Goal: Download file/media

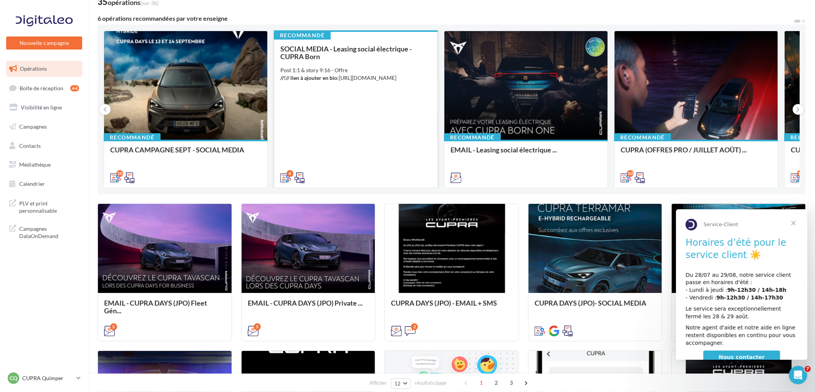
scroll to position [85, 0]
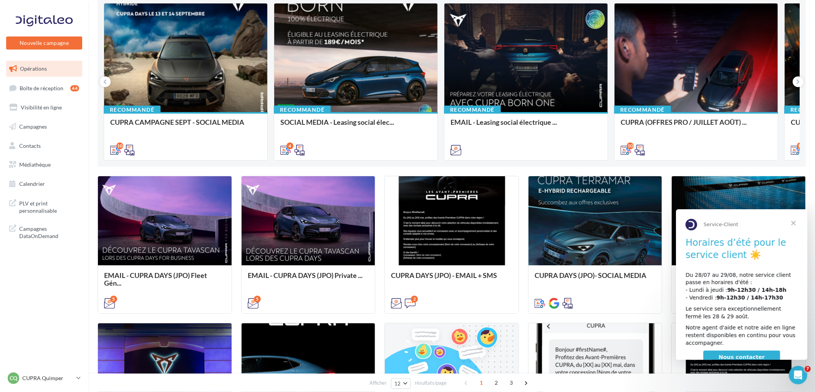
click at [791, 221] on span "Fermer" at bounding box center [794, 223] width 28 height 28
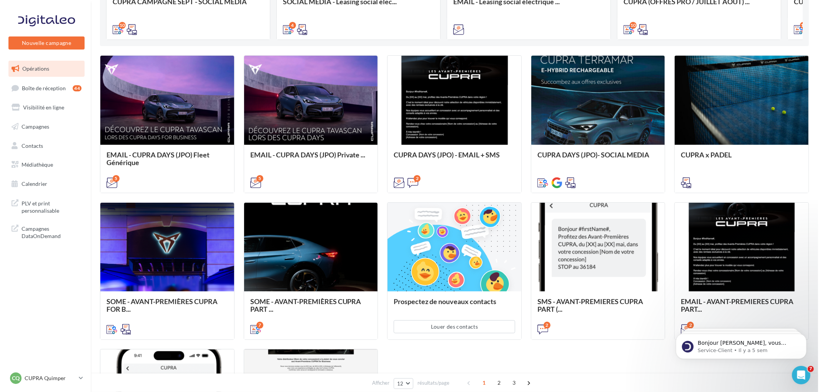
scroll to position [213, 0]
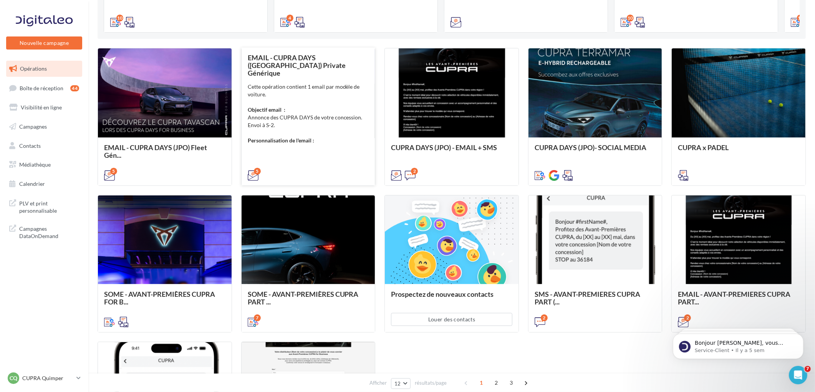
click at [316, 93] on div "Cette opération contient 1 email par modèle de voiture. Objectif email : Annonc…" at bounding box center [308, 113] width 121 height 61
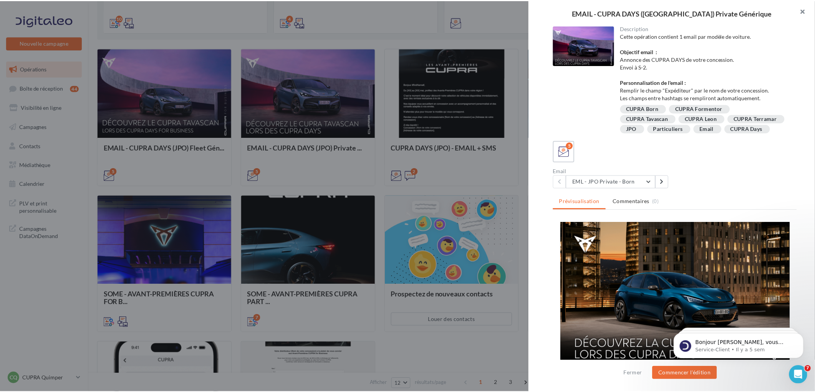
scroll to position [0, 0]
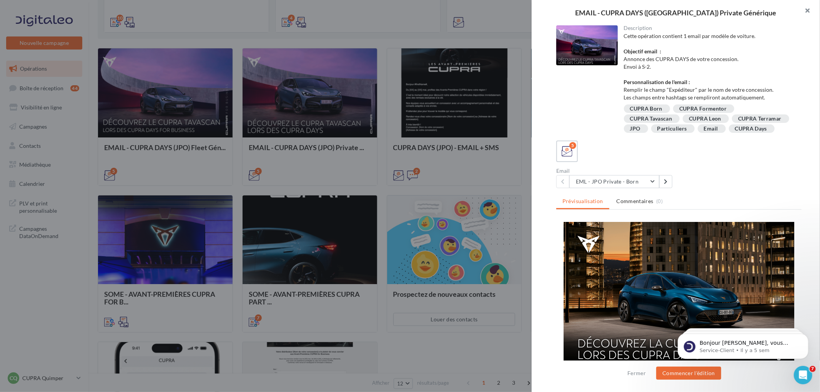
click at [810, 9] on button "button" at bounding box center [804, 11] width 31 height 23
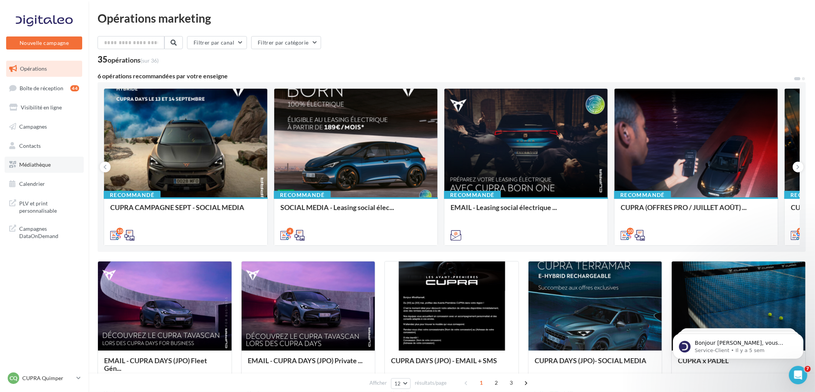
click at [37, 163] on span "Médiathèque" at bounding box center [35, 164] width 32 height 7
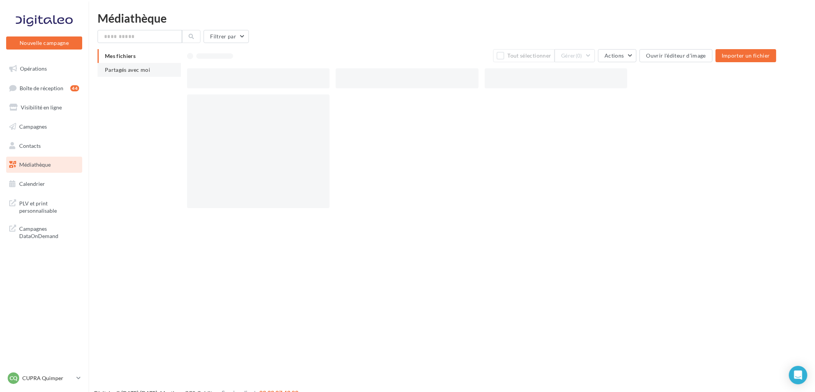
click at [137, 72] on span "Partagés avec moi" at bounding box center [127, 69] width 45 height 7
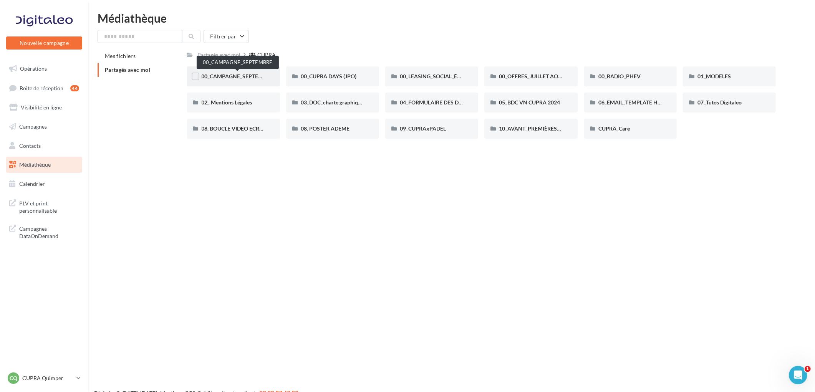
click at [214, 77] on span "00_CAMPAGNE_SEPTEMBRE" at bounding box center [238, 76] width 72 height 7
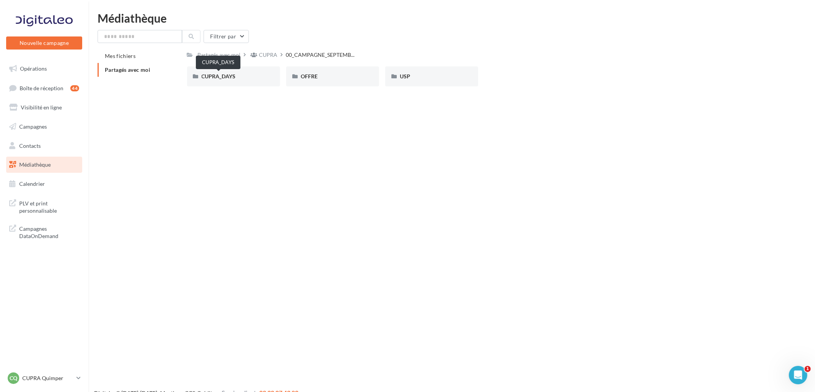
click at [214, 77] on span "CUPRA_DAYS" at bounding box center [219, 76] width 34 height 7
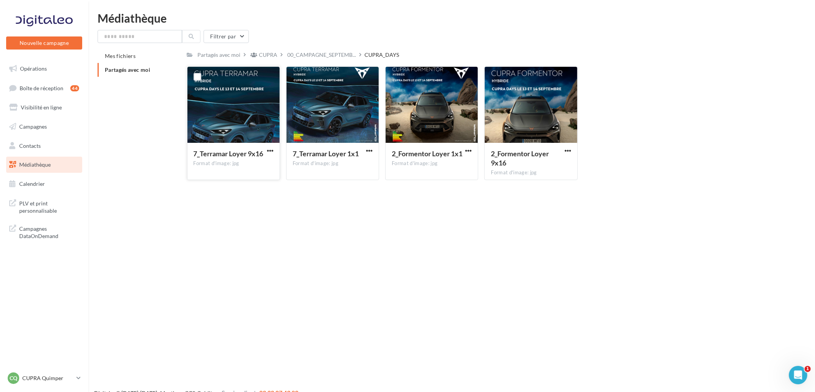
click at [229, 106] on div at bounding box center [234, 105] width 92 height 77
click at [427, 108] on div at bounding box center [432, 105] width 92 height 77
click at [469, 151] on span "button" at bounding box center [468, 151] width 7 height 7
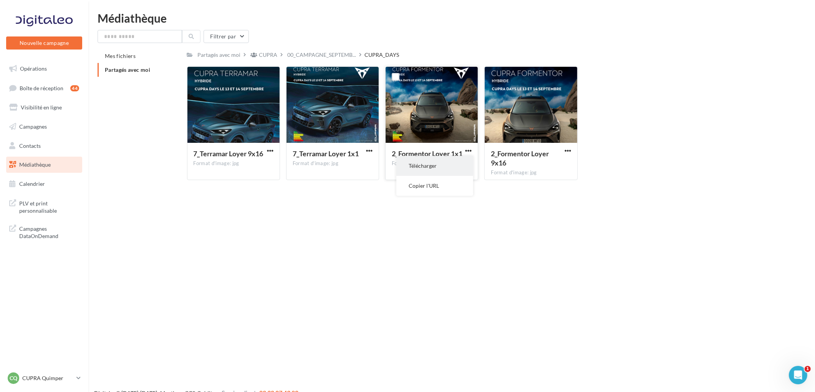
click at [435, 163] on button "Télécharger" at bounding box center [435, 166] width 77 height 20
click at [323, 53] on span "00_CAMPAGNE_SEPTEMB..." at bounding box center [322, 55] width 69 height 8
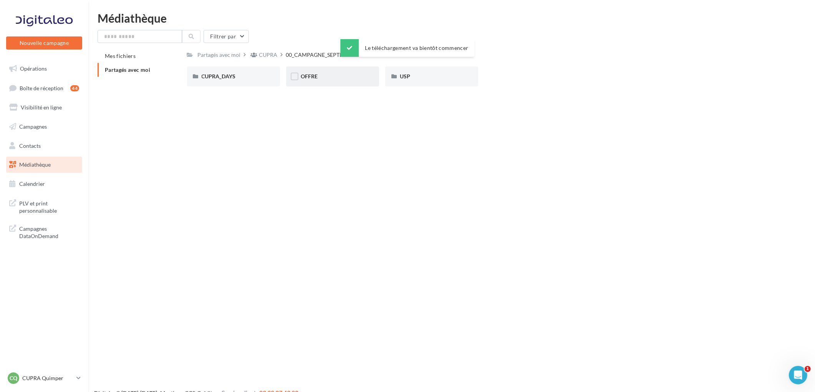
click at [311, 81] on div "OFFRE" at bounding box center [332, 76] width 93 height 20
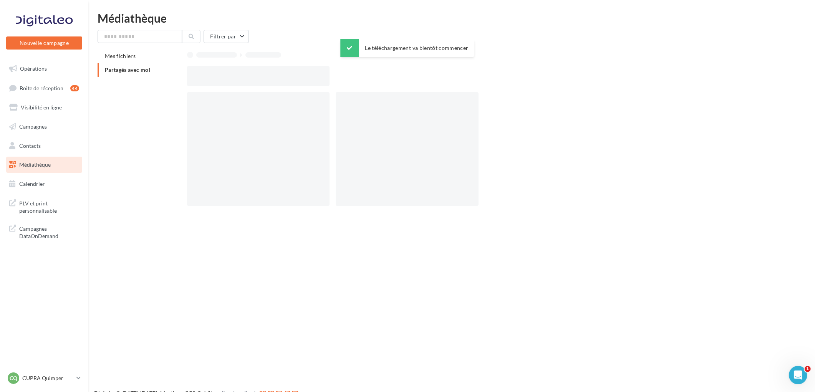
click at [311, 81] on div at bounding box center [258, 76] width 143 height 20
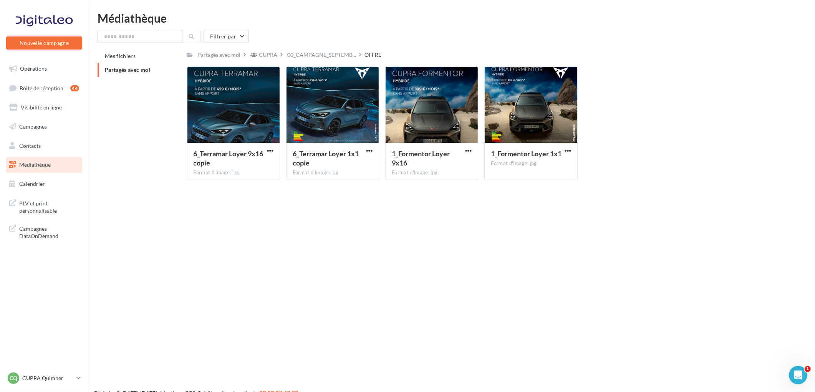
click at [291, 213] on div "Nouvelle campagne Nouvelle campagne Opérations Boîte de réception 44 Visibilité…" at bounding box center [407, 208] width 815 height 392
click at [327, 53] on span "00_CAMPAGNE_SEPTEMB..." at bounding box center [322, 55] width 69 height 8
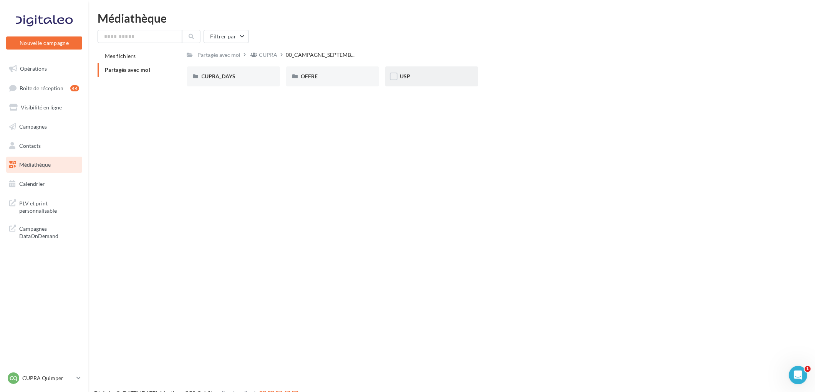
click at [424, 74] on div "USP" at bounding box center [432, 77] width 64 height 8
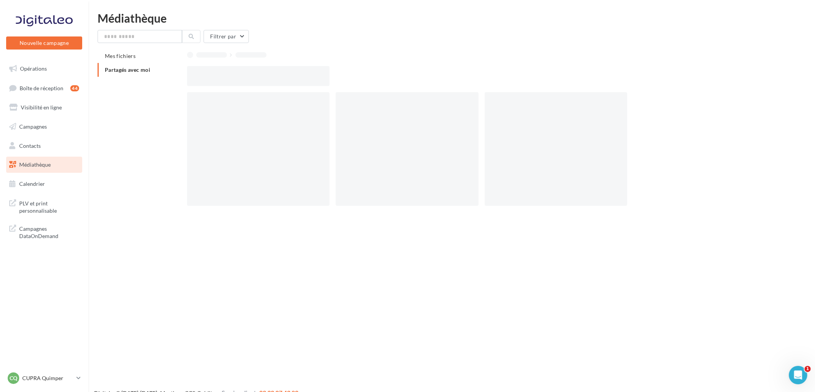
click at [424, 74] on div at bounding box center [485, 76] width 596 height 20
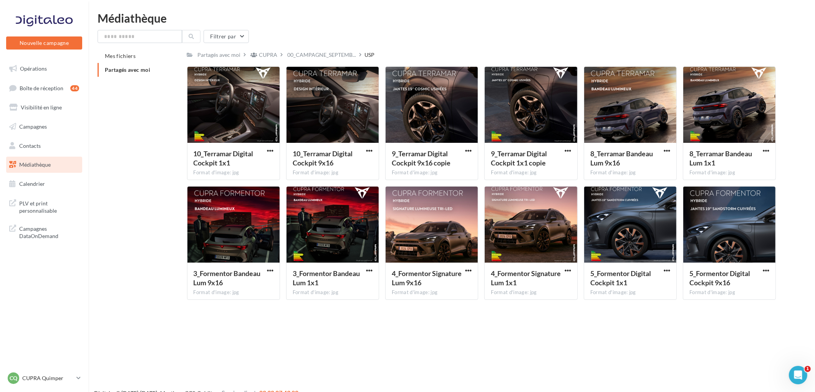
click at [527, 346] on div "Nouvelle campagne Nouvelle campagne Opérations Boîte de réception 44 Visibilité…" at bounding box center [407, 208] width 815 height 392
click at [666, 151] on span "button" at bounding box center [667, 151] width 7 height 7
click at [634, 168] on button "Télécharger" at bounding box center [633, 166] width 77 height 20
click at [260, 55] on div "CUPRA" at bounding box center [268, 55] width 18 height 8
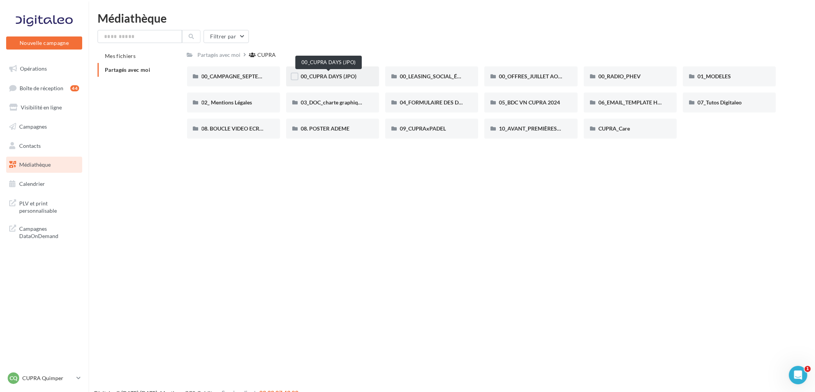
click at [320, 77] on span "00_CUPRA DAYS (JPO)" at bounding box center [329, 76] width 56 height 7
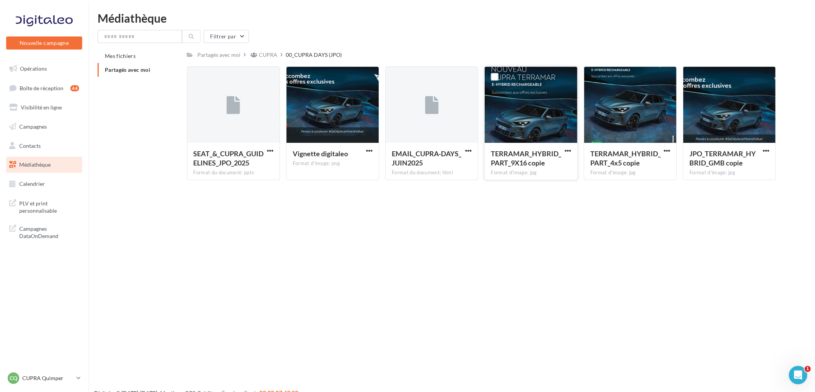
click at [525, 114] on div at bounding box center [531, 105] width 92 height 77
click at [269, 55] on div "CUPRA" at bounding box center [268, 55] width 18 height 8
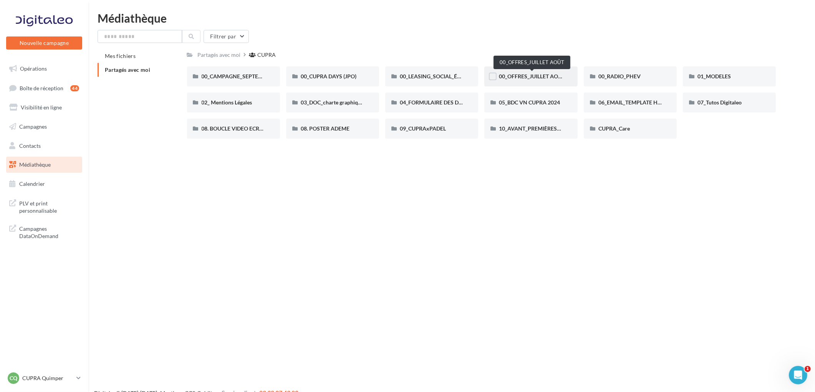
click at [509, 78] on span "00_OFFRES_JUILLET AOÛT" at bounding box center [532, 76] width 66 height 7
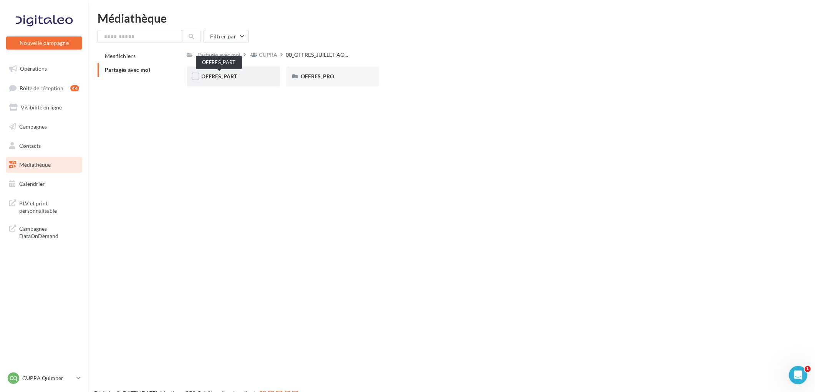
click at [227, 76] on span "OFFRES_PART" at bounding box center [220, 76] width 36 height 7
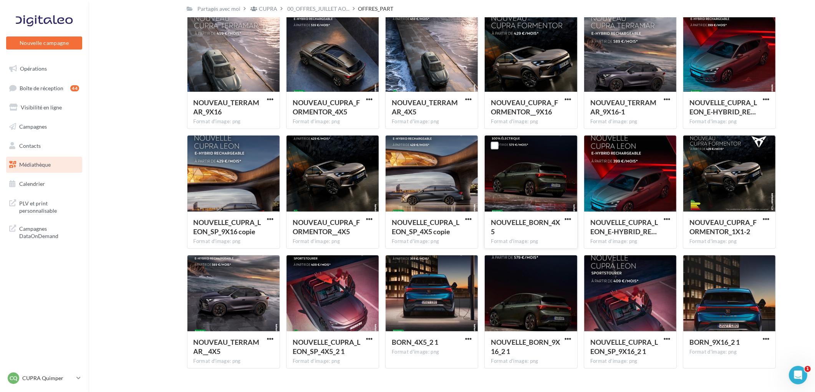
scroll to position [186, 0]
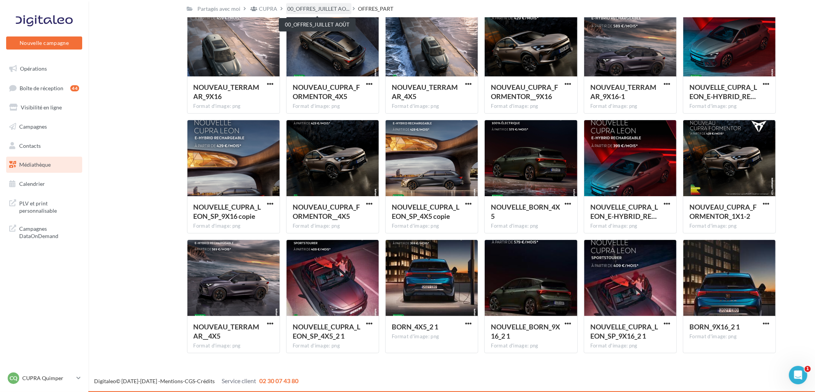
click at [308, 8] on span "00_OFFRES_JUILLET AO..." at bounding box center [319, 9] width 62 height 8
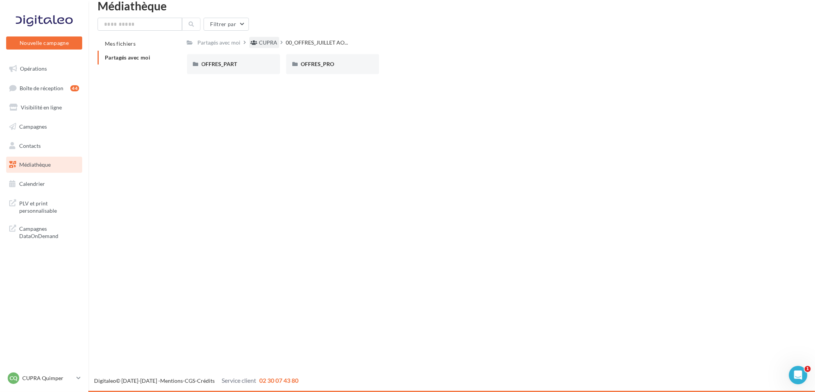
drag, startPoint x: 262, startPoint y: 44, endPoint x: 275, endPoint y: 49, distance: 14.3
click at [262, 44] on div "CUPRA" at bounding box center [268, 43] width 18 height 8
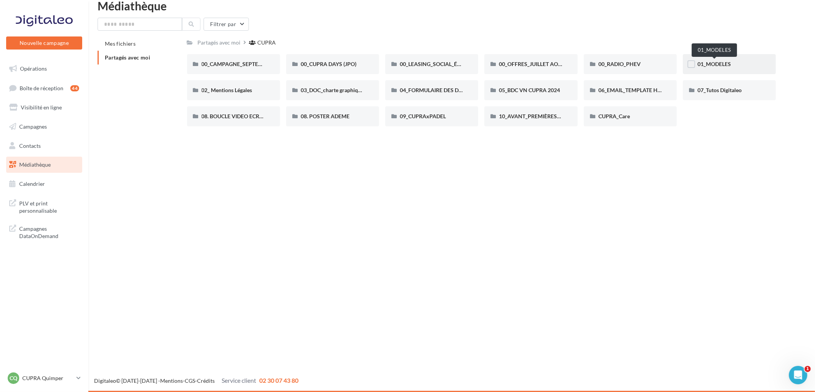
click at [715, 63] on span "01_MODELES" at bounding box center [714, 64] width 33 height 7
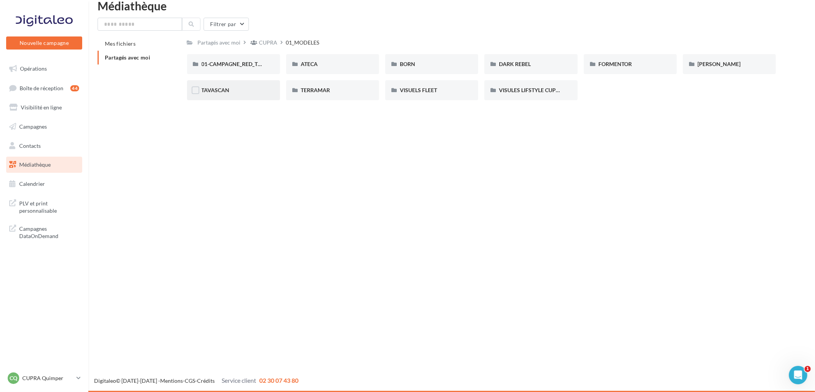
click at [232, 95] on div "TAVASCAN" at bounding box center [233, 90] width 93 height 20
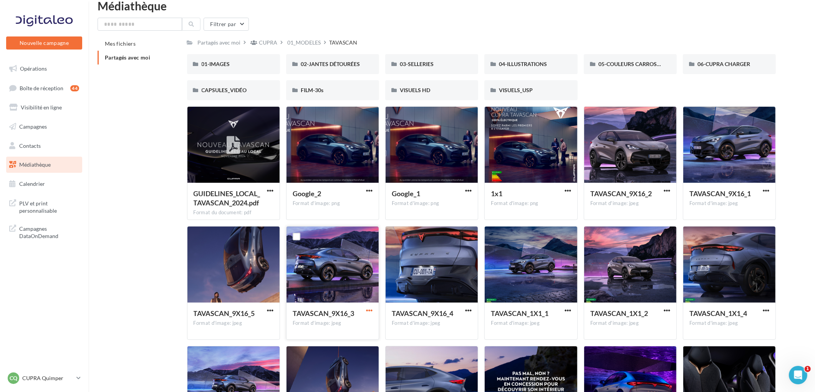
click at [372, 309] on span "button" at bounding box center [369, 310] width 7 height 7
click at [362, 324] on button "Télécharger" at bounding box center [335, 326] width 77 height 20
click at [666, 188] on span "button" at bounding box center [667, 191] width 7 height 7
click at [648, 208] on button "Télécharger" at bounding box center [633, 206] width 77 height 20
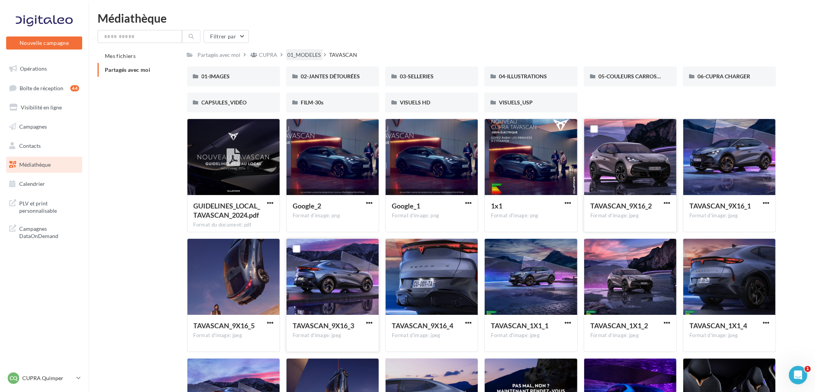
click at [303, 52] on div "01_MODELES" at bounding box center [304, 55] width 33 height 8
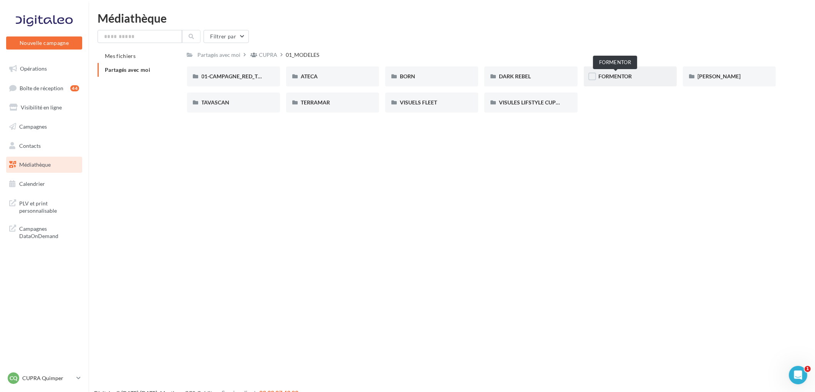
click at [618, 79] on span "FORMENTOR" at bounding box center [615, 76] width 33 height 7
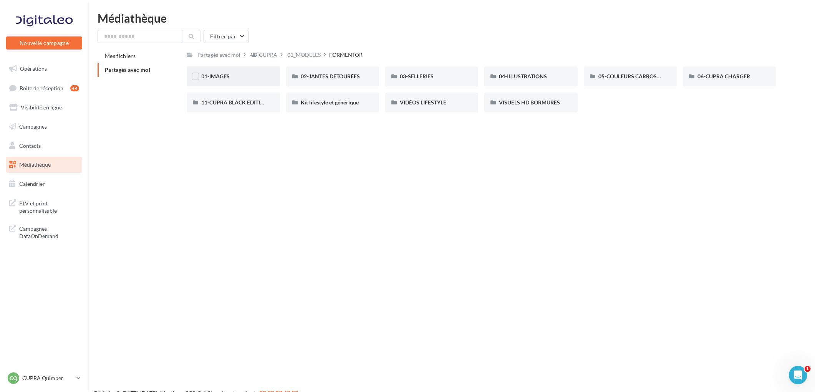
click at [225, 83] on div "01-IMAGES" at bounding box center [233, 76] width 93 height 20
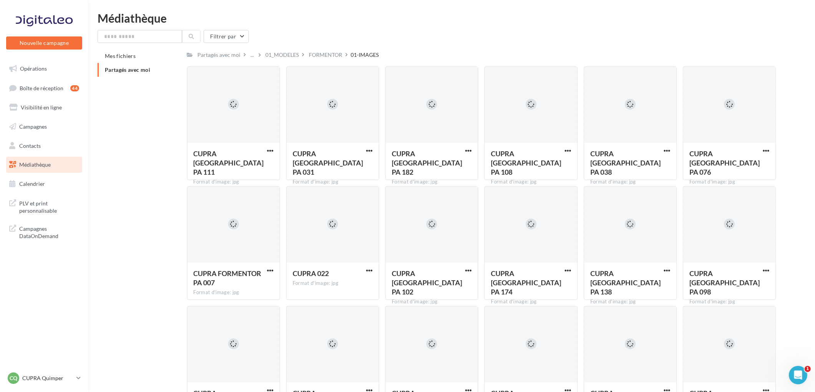
click at [488, 22] on div "Médiathèque" at bounding box center [452, 18] width 709 height 12
click at [322, 58] on div "FORMENTOR" at bounding box center [325, 55] width 33 height 8
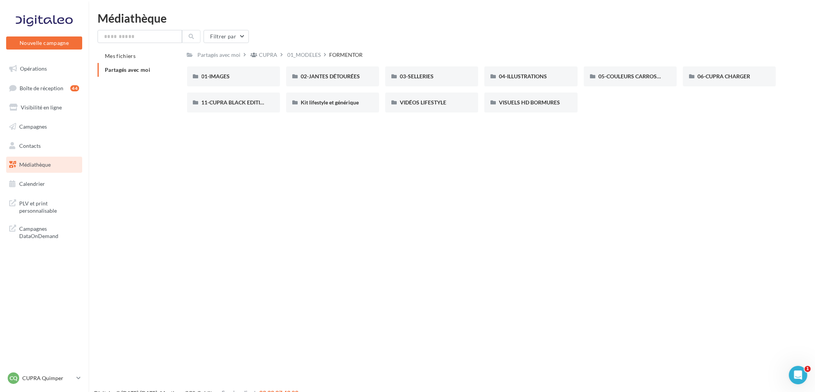
click at [308, 54] on div "01_MODELES" at bounding box center [304, 55] width 33 height 8
click at [316, 106] on div "TERRAMAR" at bounding box center [332, 103] width 93 height 20
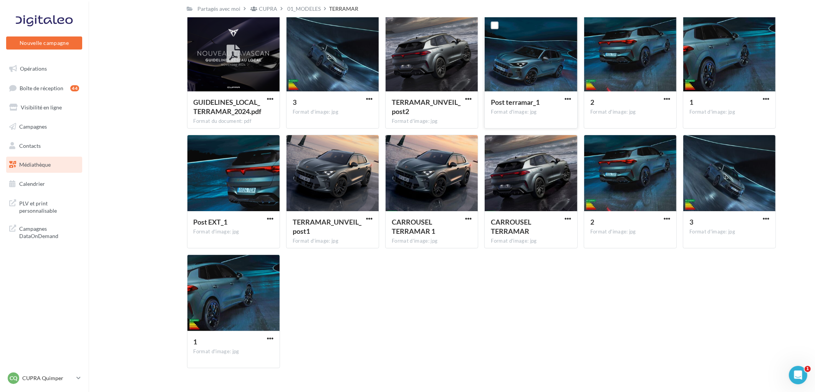
scroll to position [239, 0]
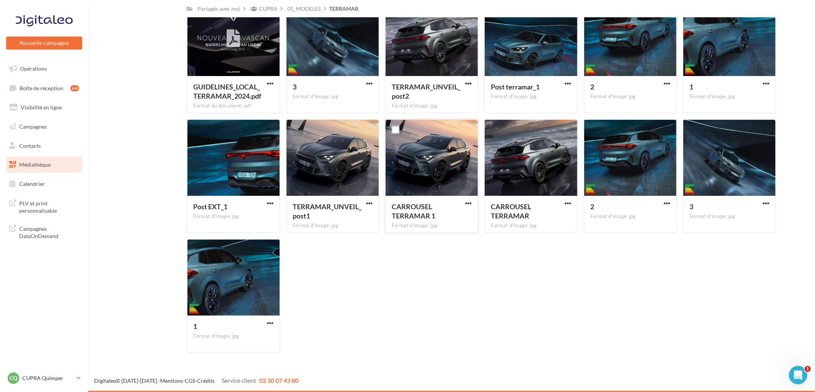
click at [474, 201] on div "CARROUSEL TERRAMAR 1 Format d'image: jpg" at bounding box center [432, 214] width 92 height 36
click at [467, 204] on span "button" at bounding box center [468, 203] width 7 height 7
click at [440, 221] on button "Télécharger" at bounding box center [435, 219] width 77 height 20
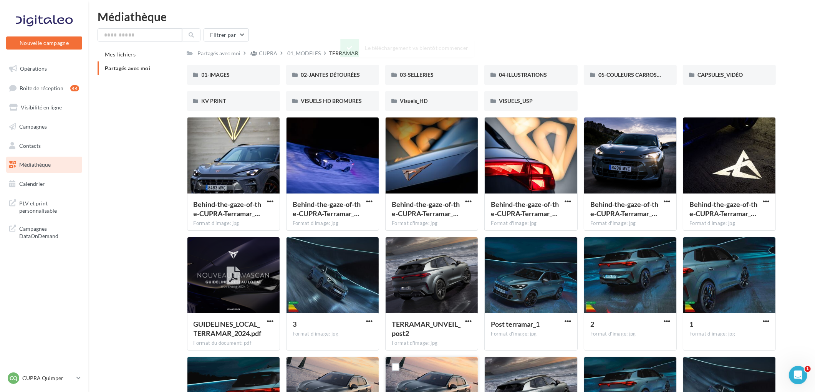
scroll to position [0, 0]
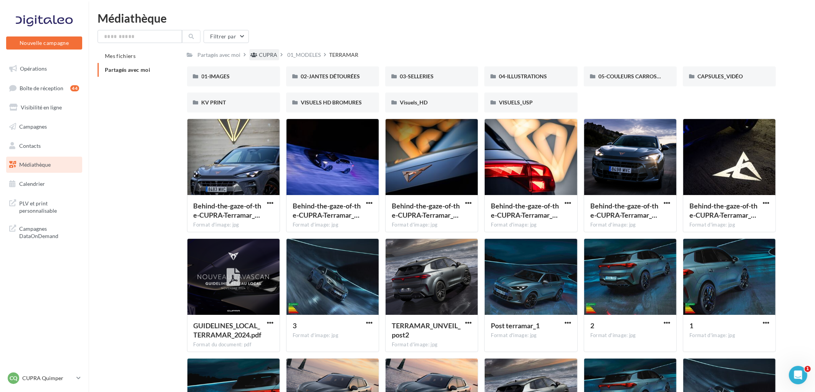
click at [266, 55] on div "CUPRA" at bounding box center [268, 55] width 18 height 8
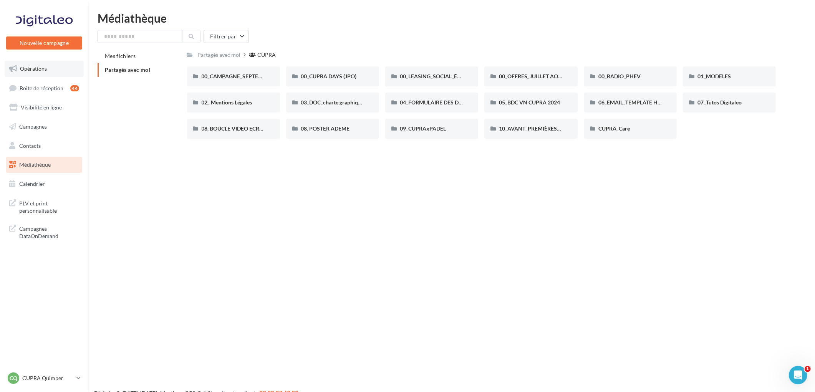
click at [18, 73] on link "Opérations" at bounding box center [44, 69] width 79 height 16
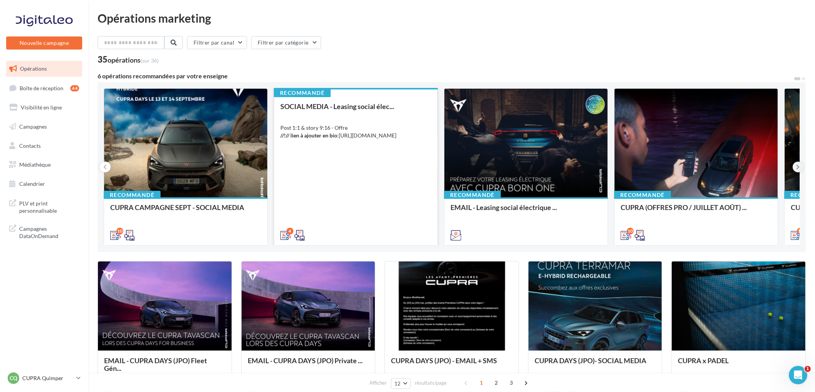
click at [801, 166] on button at bounding box center [798, 167] width 11 height 11
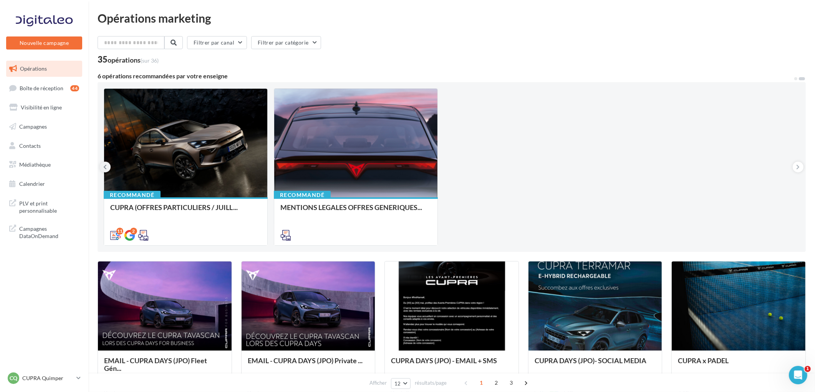
click at [103, 170] on button at bounding box center [105, 167] width 11 height 11
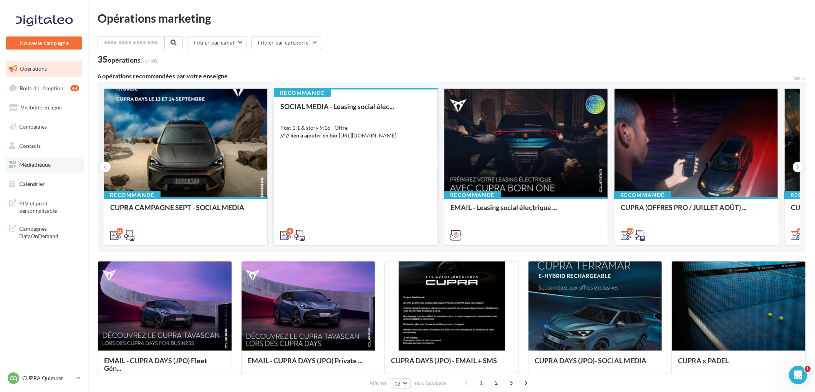
click at [44, 166] on span "Médiathèque" at bounding box center [35, 164] width 32 height 7
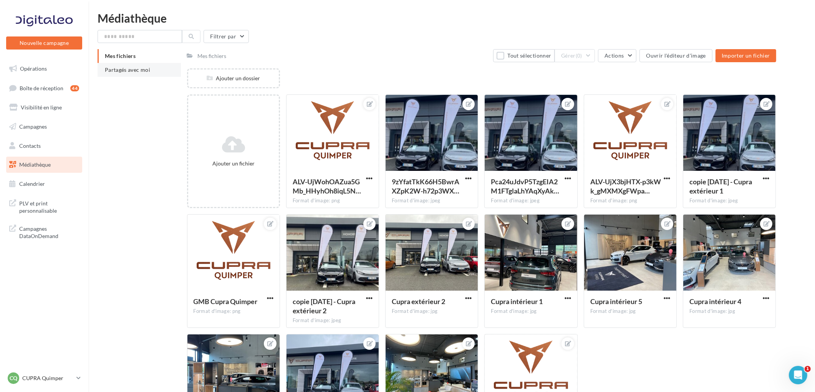
click at [151, 70] on li "Partagés avec moi" at bounding box center [139, 70] width 83 height 14
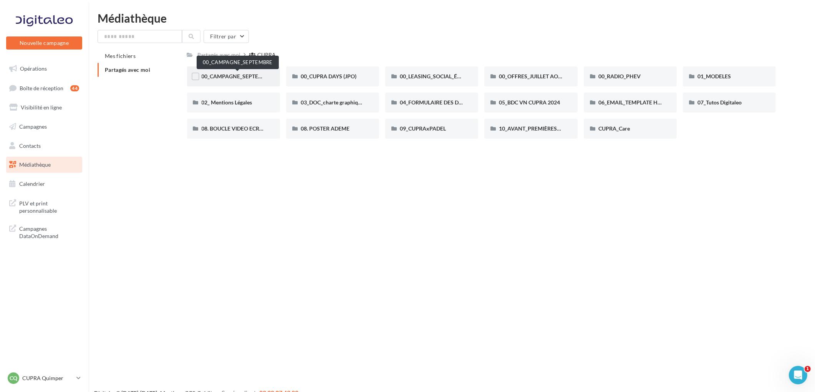
click at [234, 75] on span "00_CAMPAGNE_SEPTEMBRE" at bounding box center [238, 76] width 72 height 7
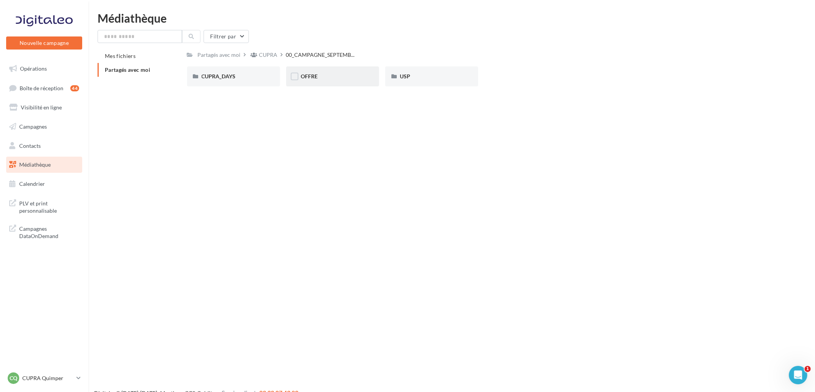
click at [338, 77] on div "OFFRE" at bounding box center [333, 77] width 64 height 8
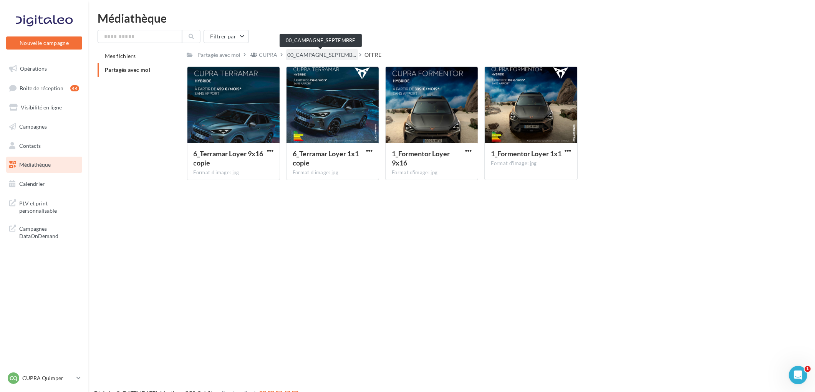
click at [307, 54] on span "00_CAMPAGNE_SEPTEMB..." at bounding box center [322, 55] width 69 height 8
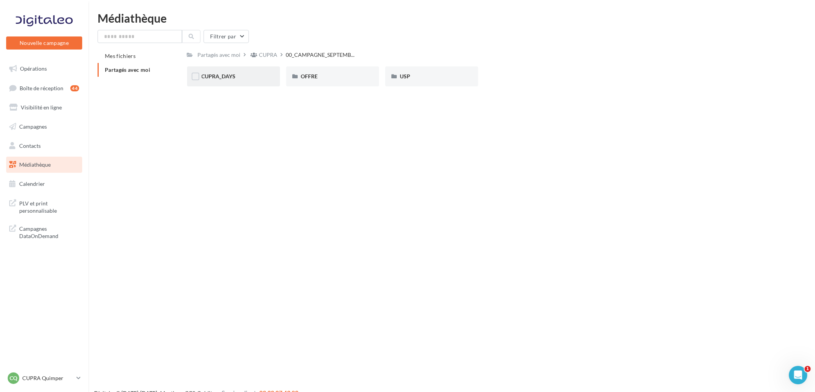
click at [222, 68] on div "CUPRA_DAYS" at bounding box center [233, 76] width 93 height 20
